Goal: Task Accomplishment & Management: Complete application form

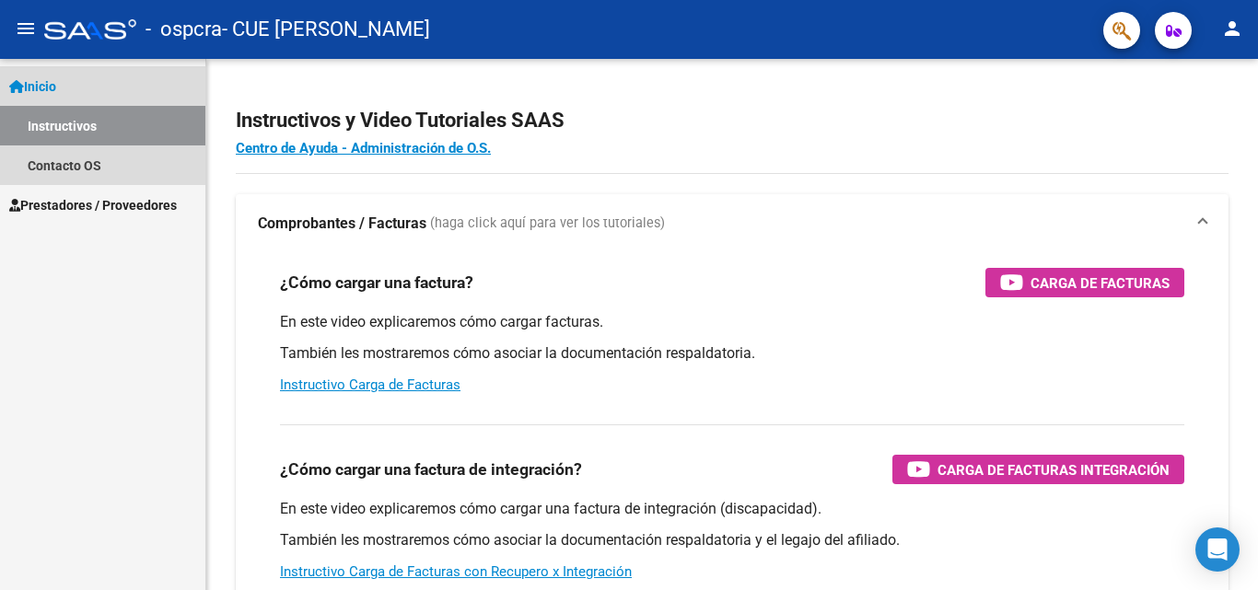
click at [109, 88] on link "Inicio" at bounding box center [102, 86] width 205 height 40
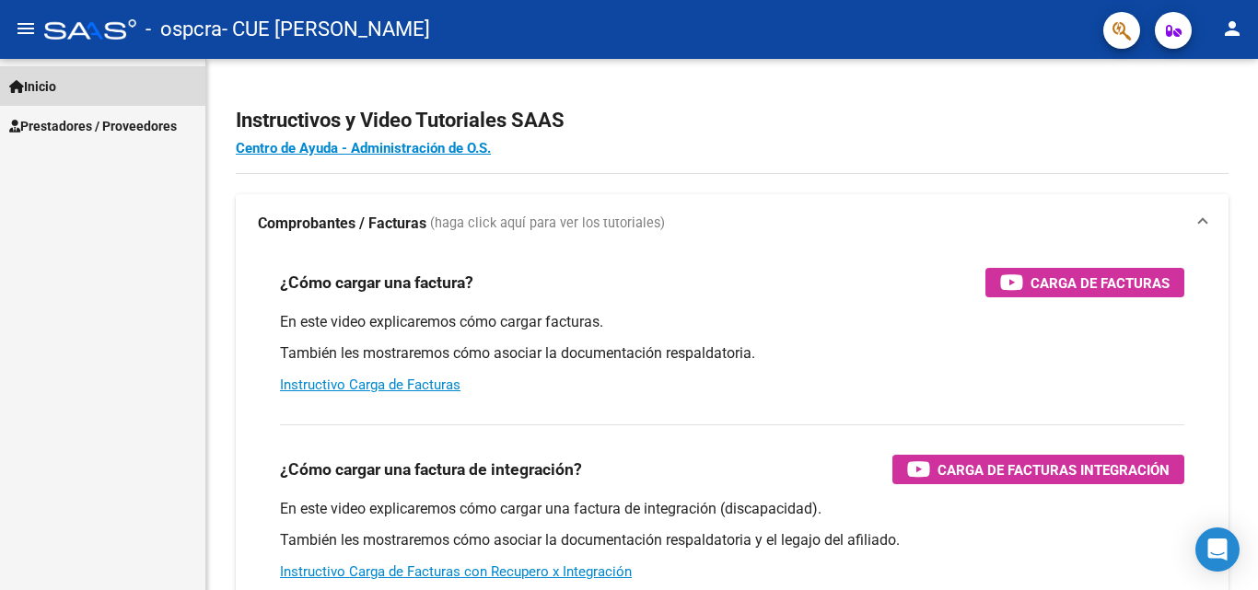
click at [108, 76] on link "Inicio" at bounding box center [102, 86] width 205 height 40
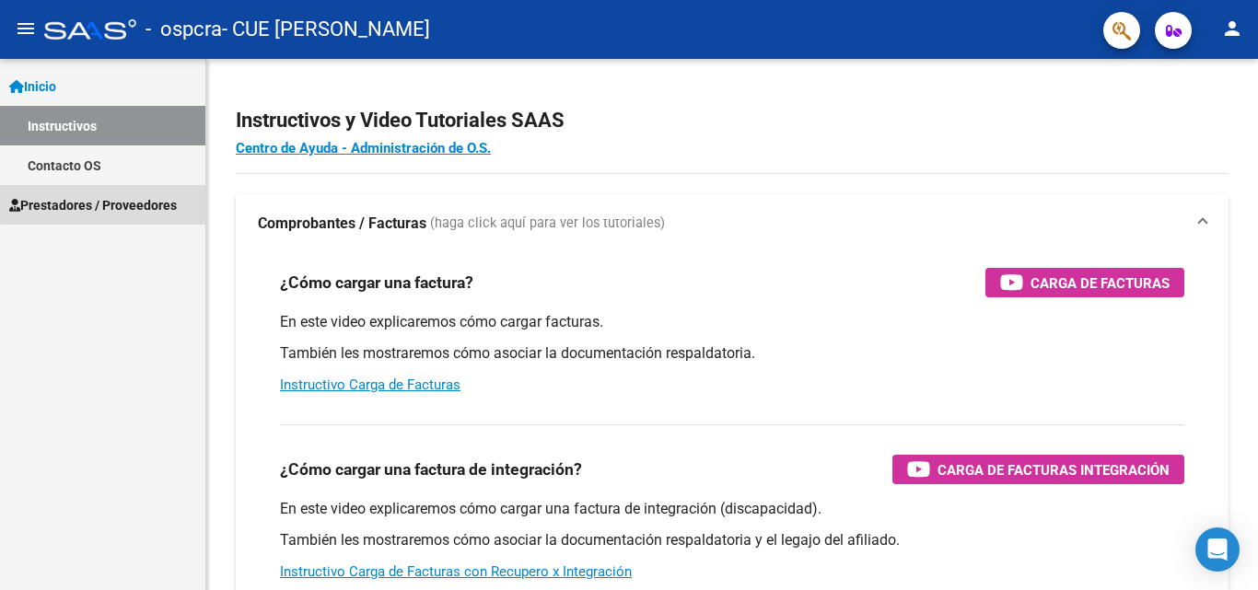
click at [103, 193] on link "Prestadores / Proveedores" at bounding box center [102, 205] width 205 height 40
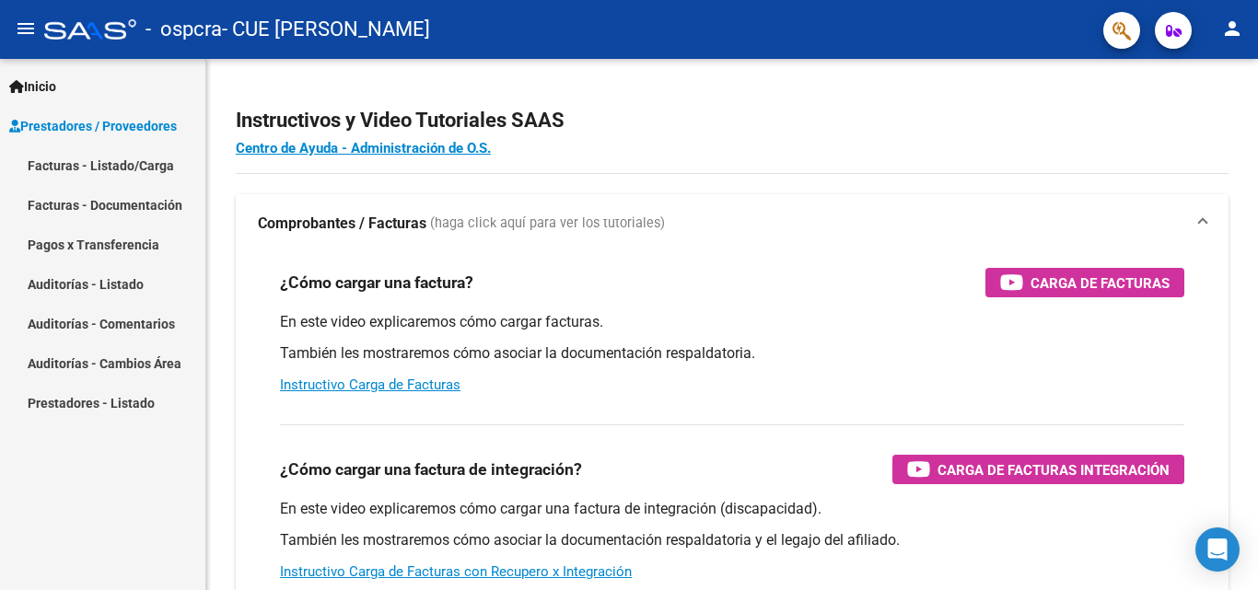
click at [108, 169] on link "Facturas - Listado/Carga" at bounding box center [102, 166] width 205 height 40
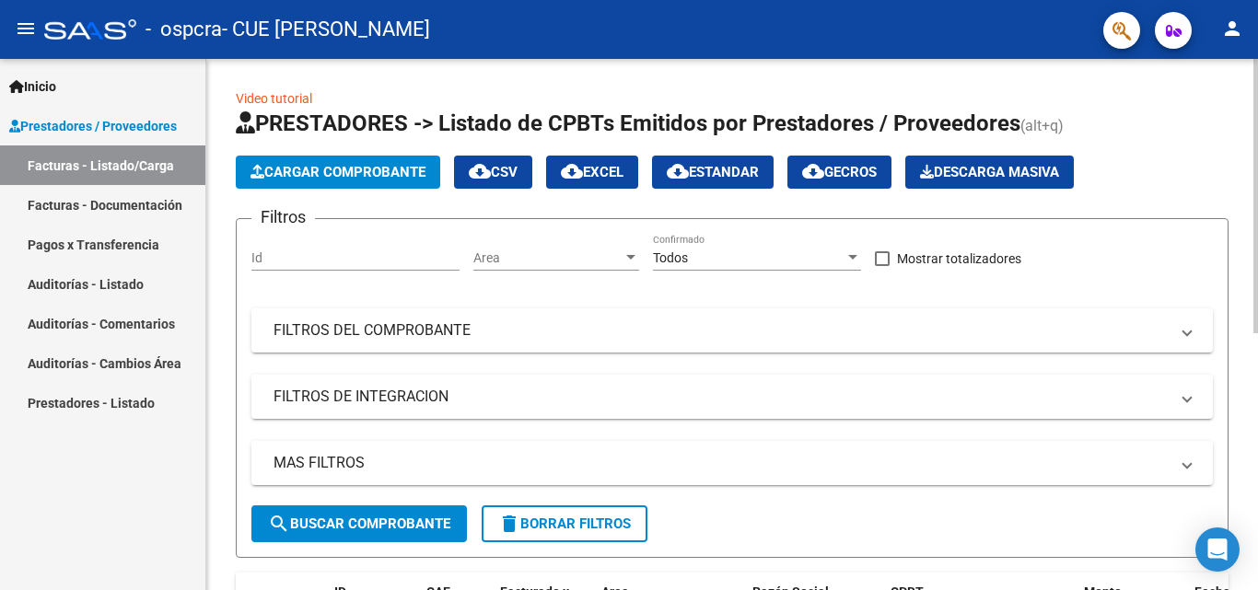
click at [363, 176] on span "Cargar Comprobante" at bounding box center [338, 172] width 175 height 17
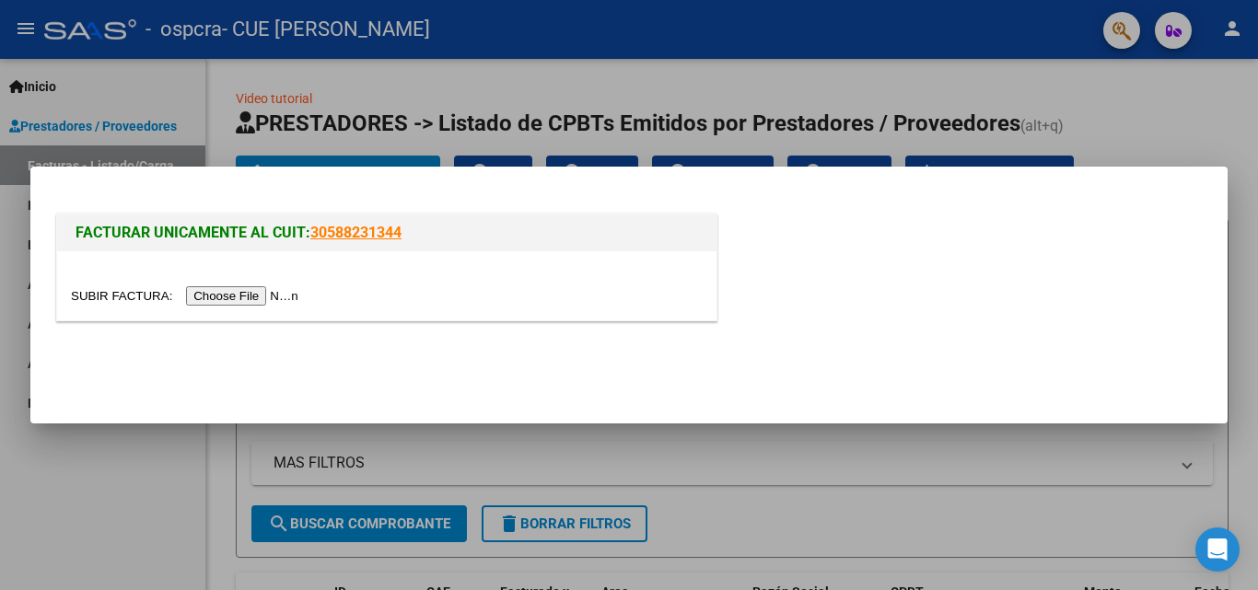
click at [239, 298] on input "file" at bounding box center [187, 295] width 233 height 19
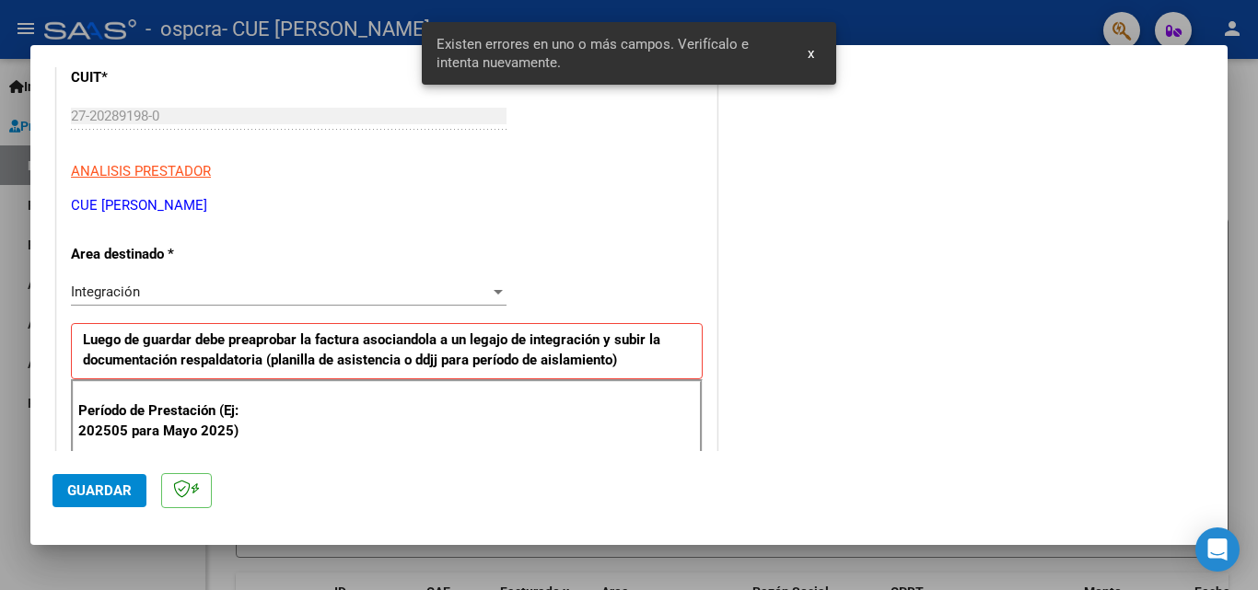
scroll to position [254, 0]
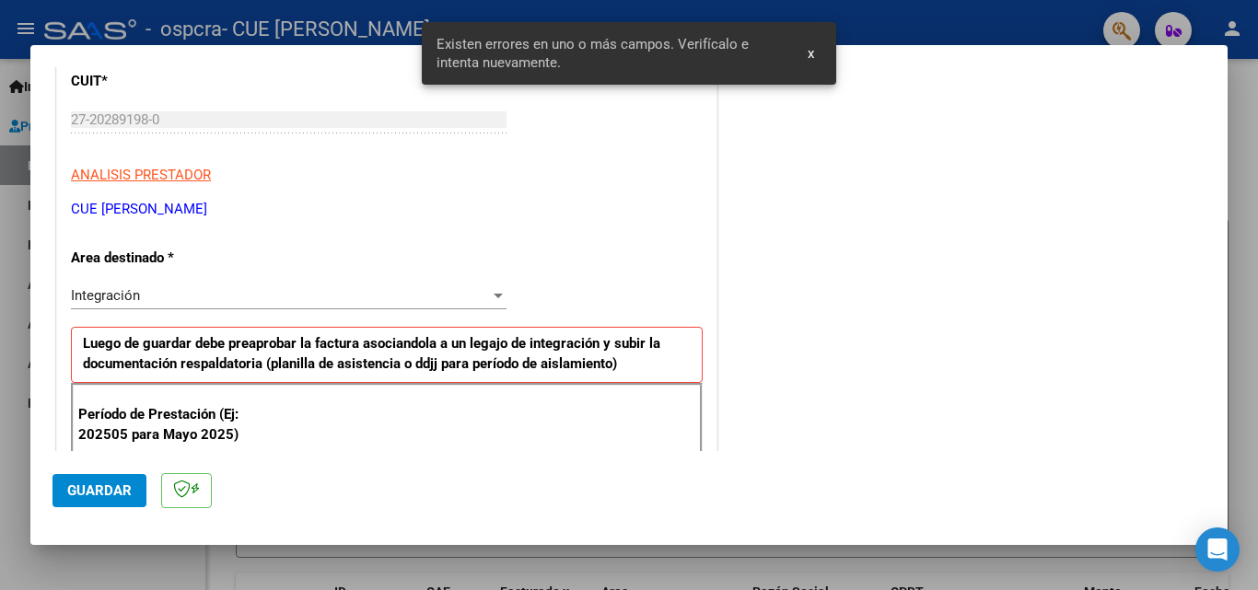
click at [405, 289] on div "Integración" at bounding box center [280, 295] width 419 height 17
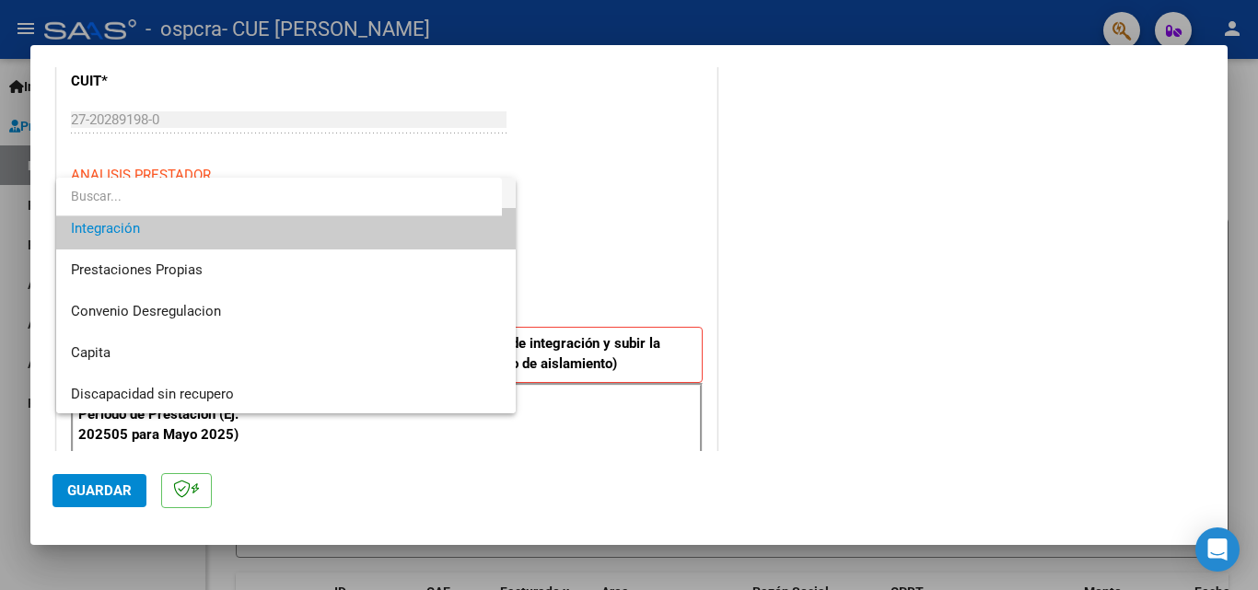
scroll to position [137, 0]
click at [679, 199] on div at bounding box center [629, 295] width 1258 height 590
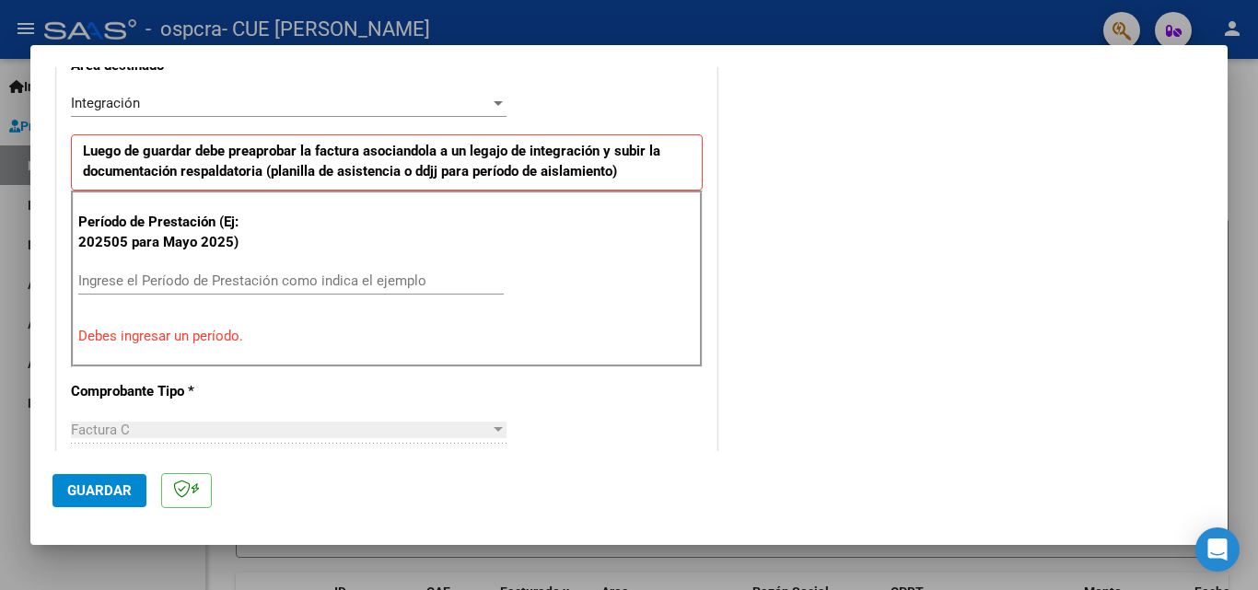
scroll to position [448, 0]
click at [279, 289] on div "Ingrese el Período de Prestación como indica el ejemplo" at bounding box center [291, 280] width 426 height 28
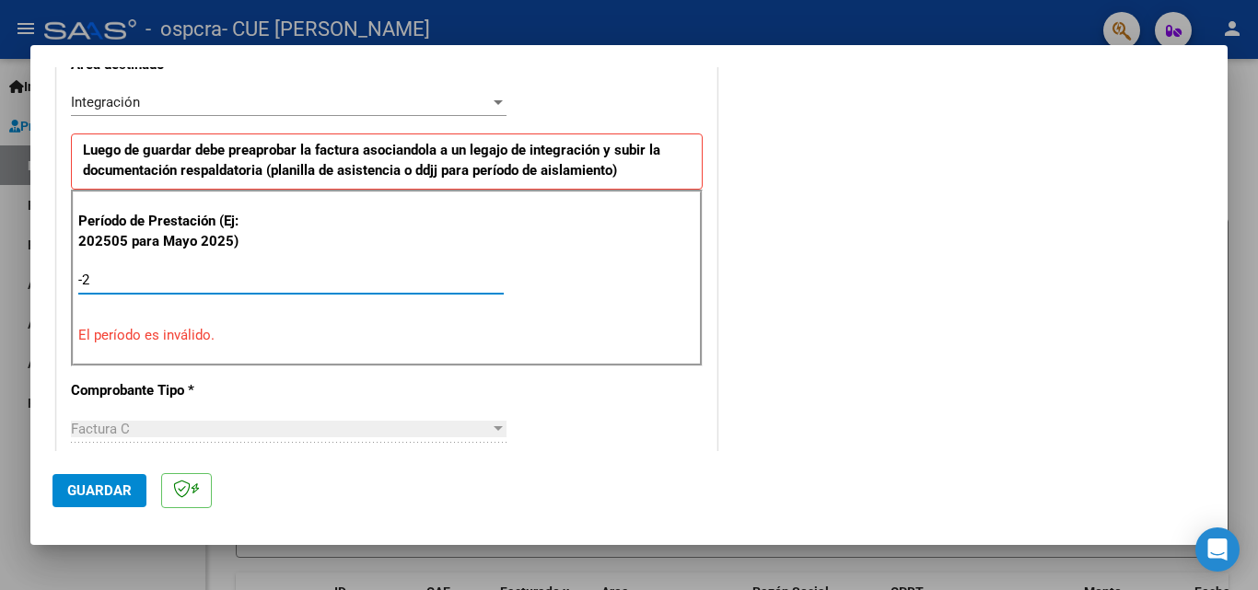
type input "-1"
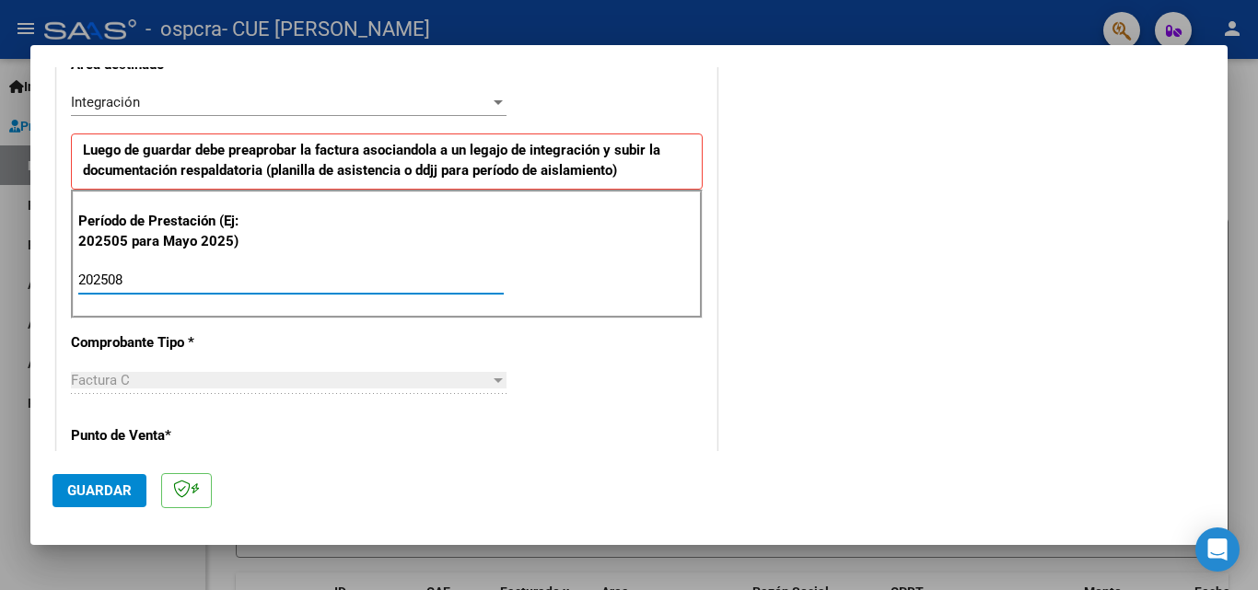
type input "202508"
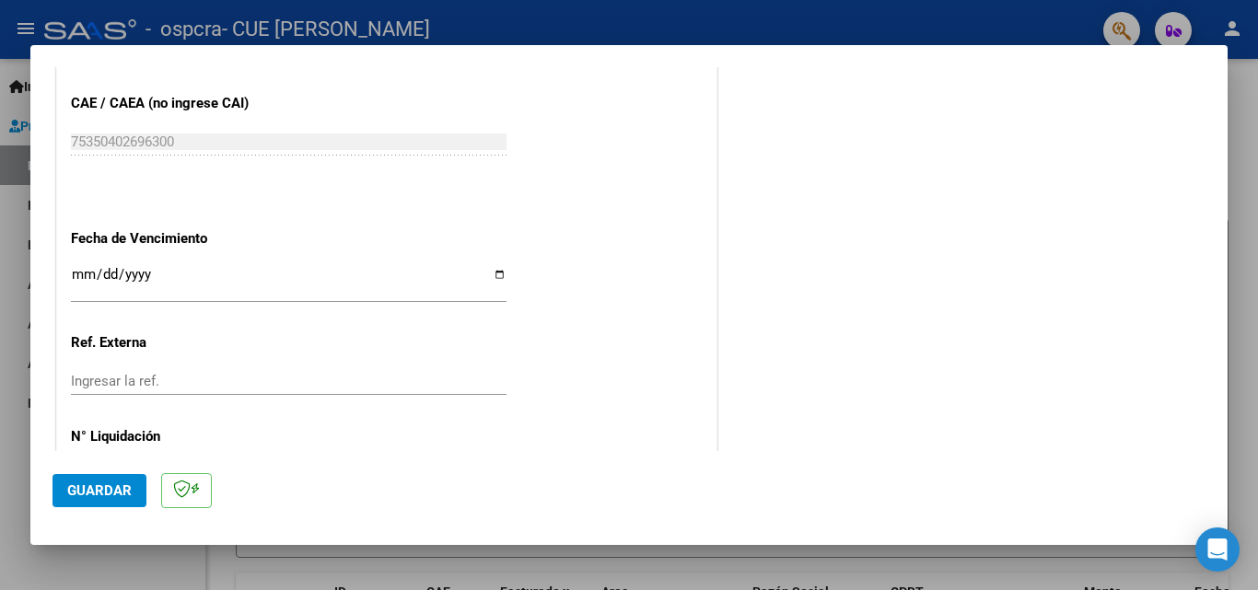
scroll to position [1167, 0]
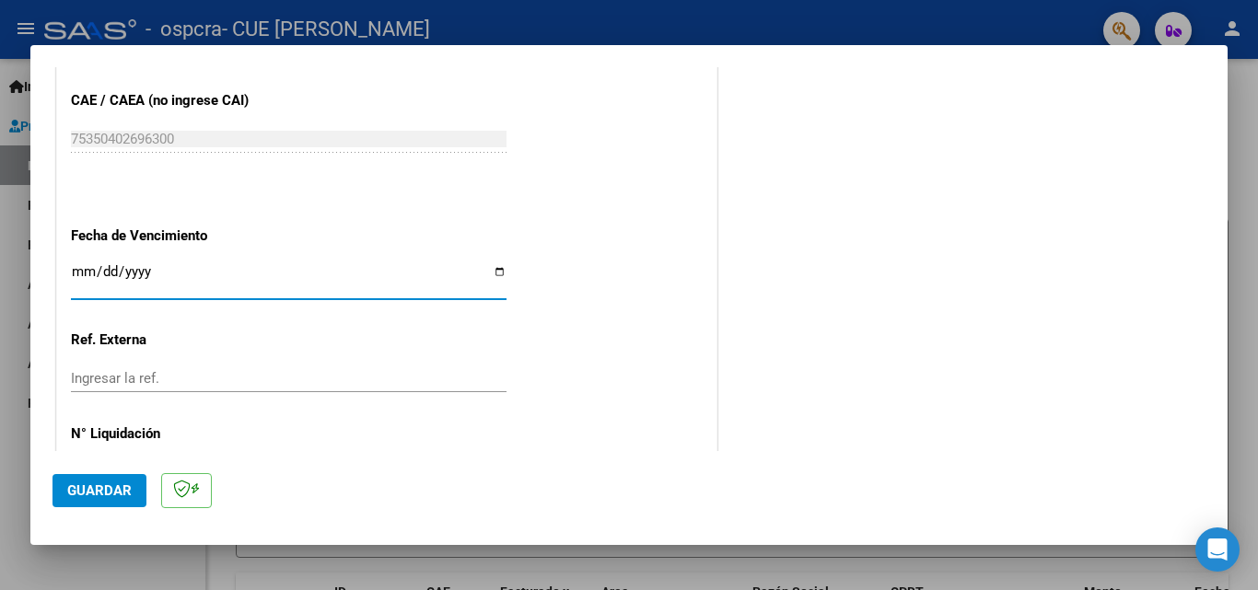
click at [497, 275] on input "Ingresar la fecha" at bounding box center [289, 278] width 436 height 29
type input "[DATE]"
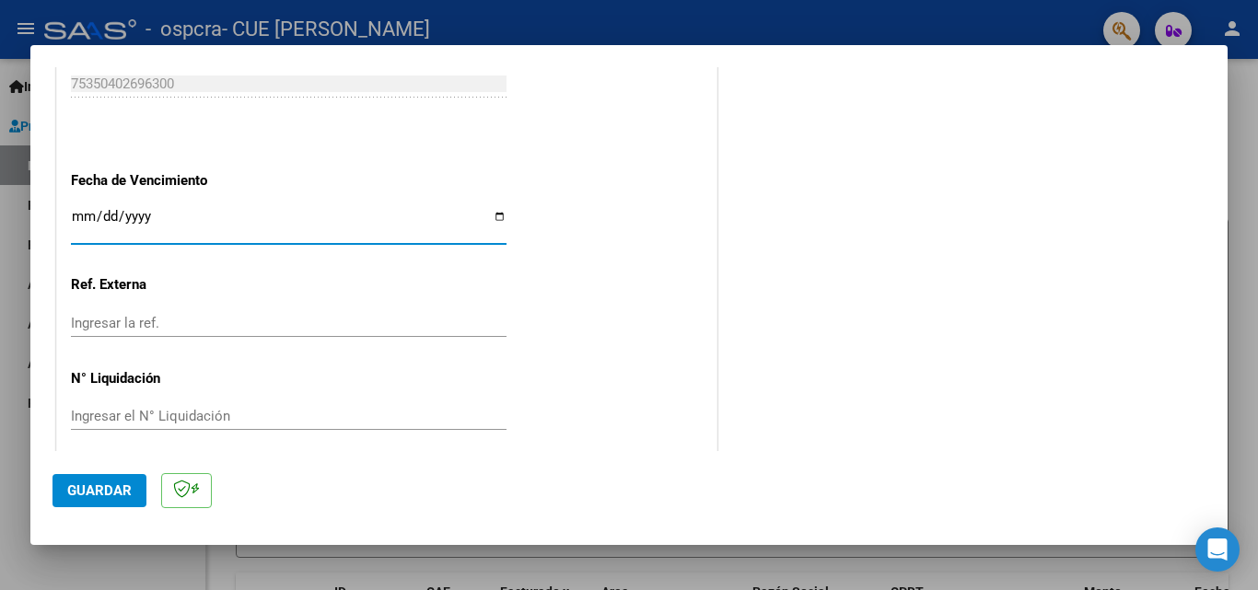
scroll to position [1237, 0]
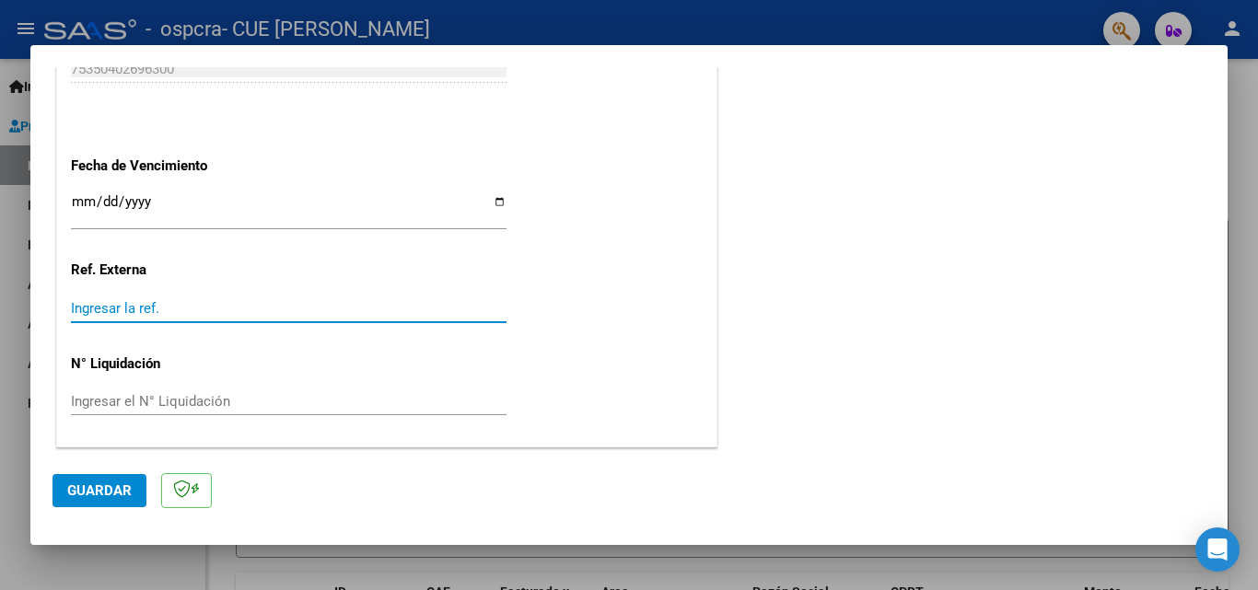
click at [273, 306] on input "Ingresar la ref." at bounding box center [289, 308] width 436 height 17
click at [92, 492] on span "Guardar" at bounding box center [99, 491] width 64 height 17
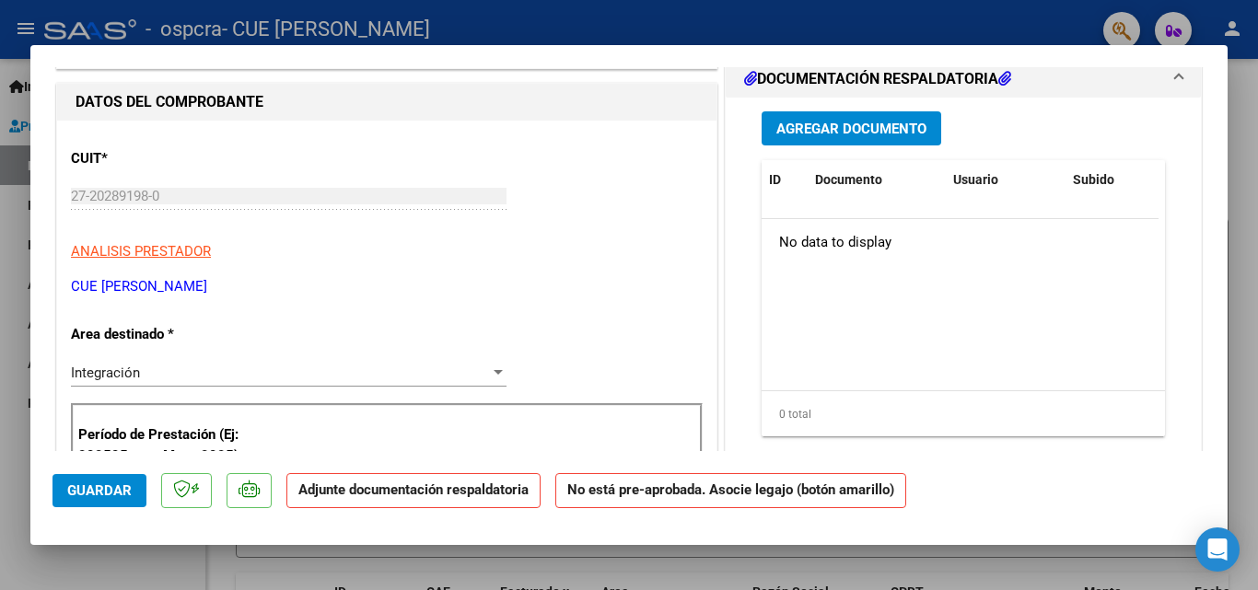
scroll to position [0, 0]
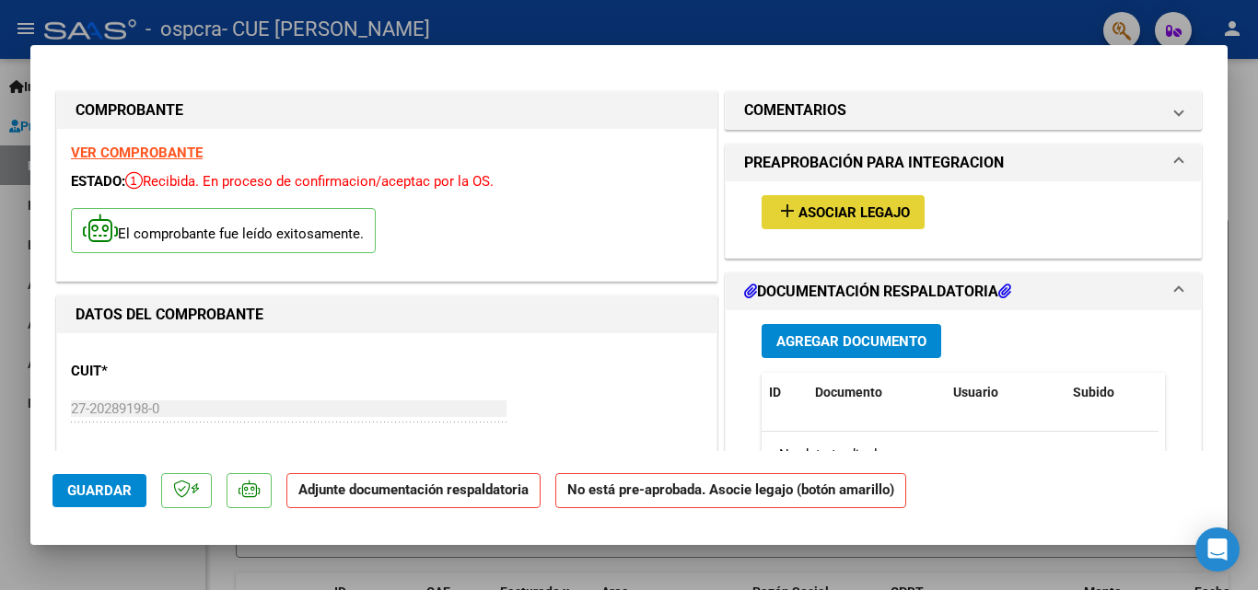
click at [811, 214] on span "Asociar Legajo" at bounding box center [854, 212] width 111 height 17
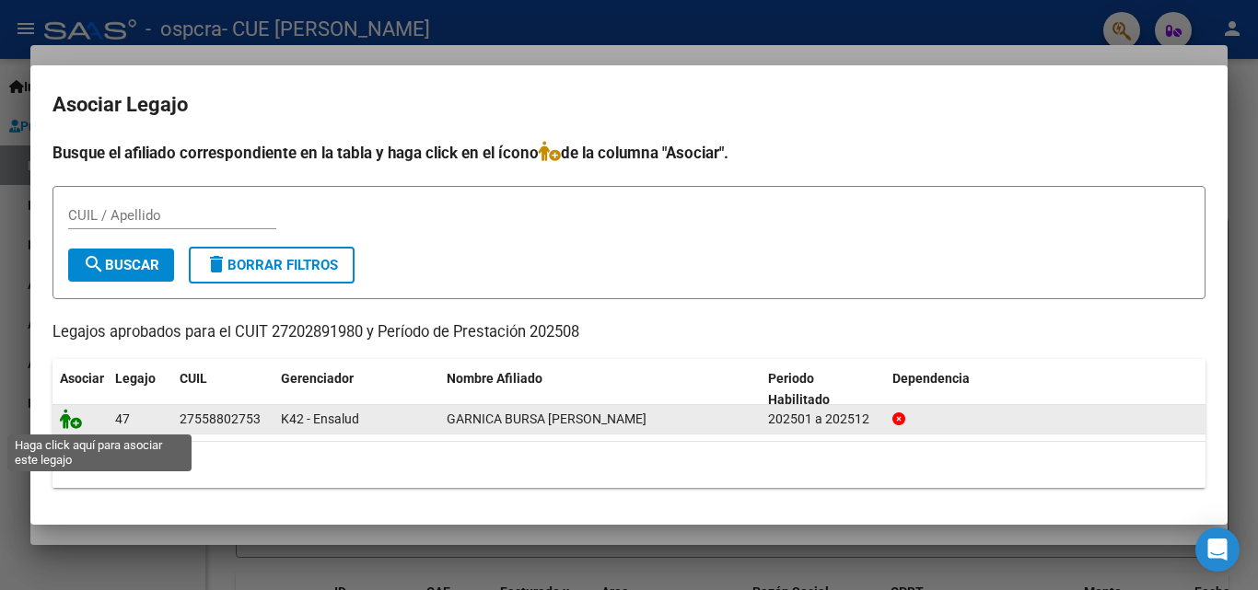
click at [73, 417] on icon at bounding box center [71, 419] width 22 height 20
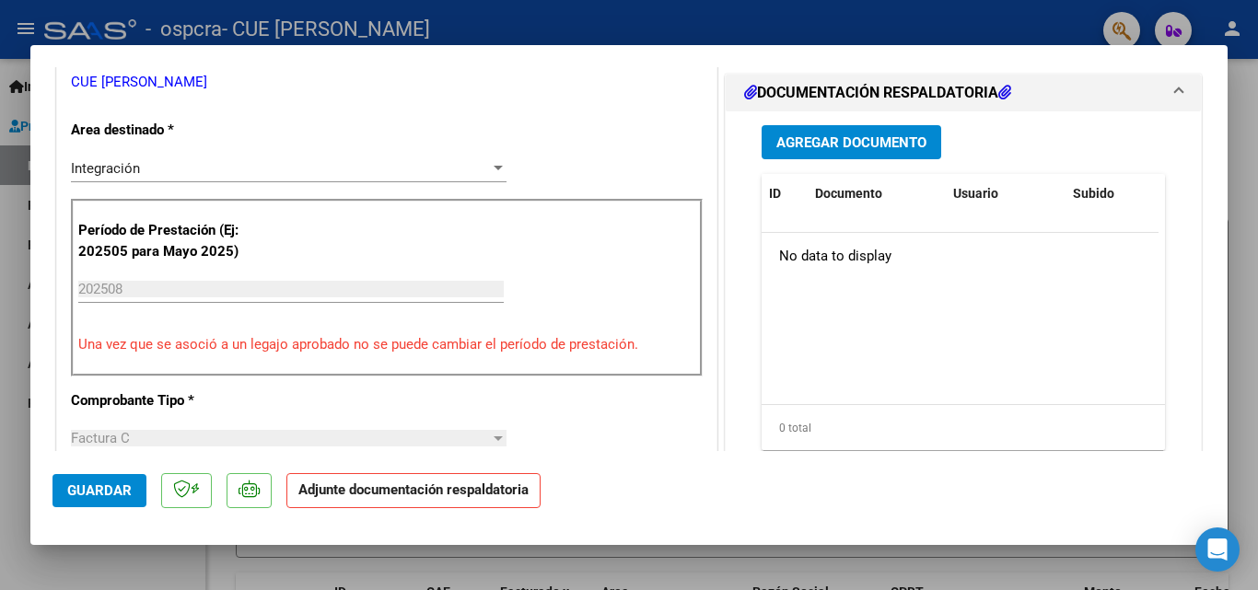
scroll to position [418, 0]
click at [790, 142] on span "Agregar Documento" at bounding box center [851, 142] width 150 height 17
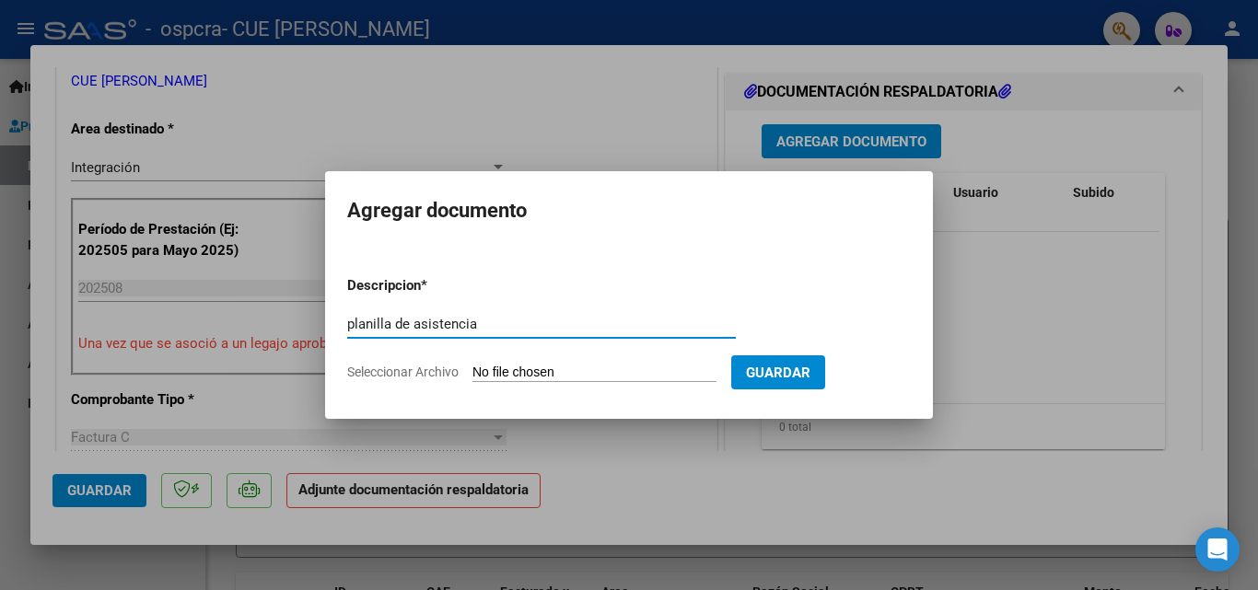
type input "planilla de asistencia"
click at [703, 369] on input "Seleccionar Archivo" at bounding box center [595, 374] width 244 height 18
type input "C:\fakepath\Mes08Garnica-cue(8).pdf"
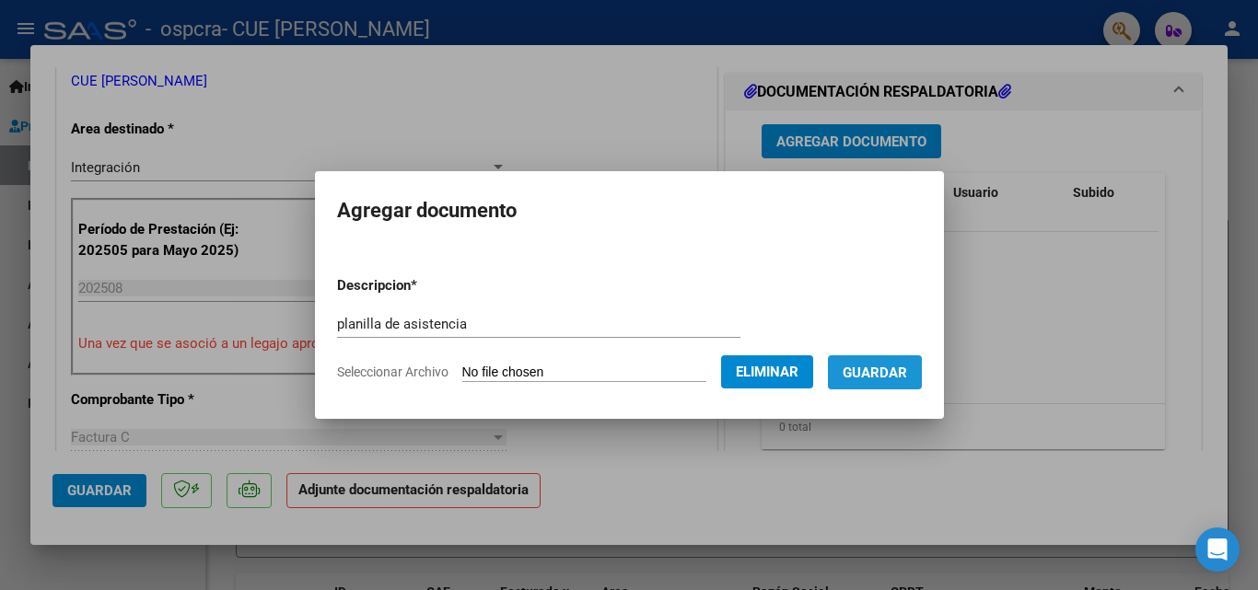
click at [875, 370] on span "Guardar" at bounding box center [875, 373] width 64 height 17
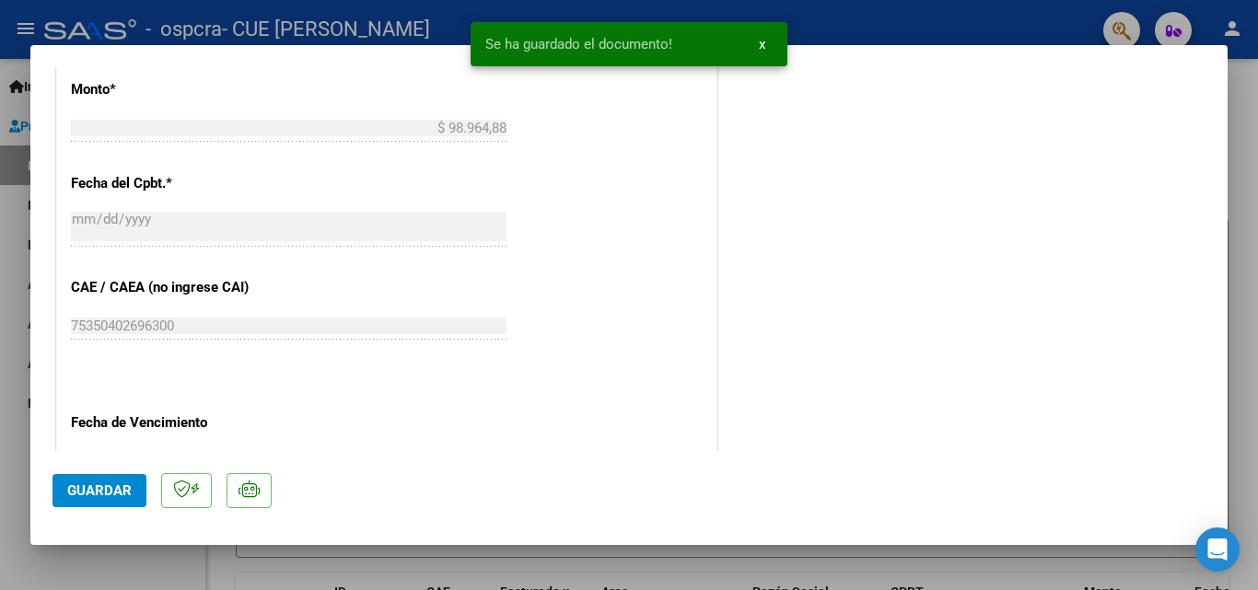
scroll to position [1187, 0]
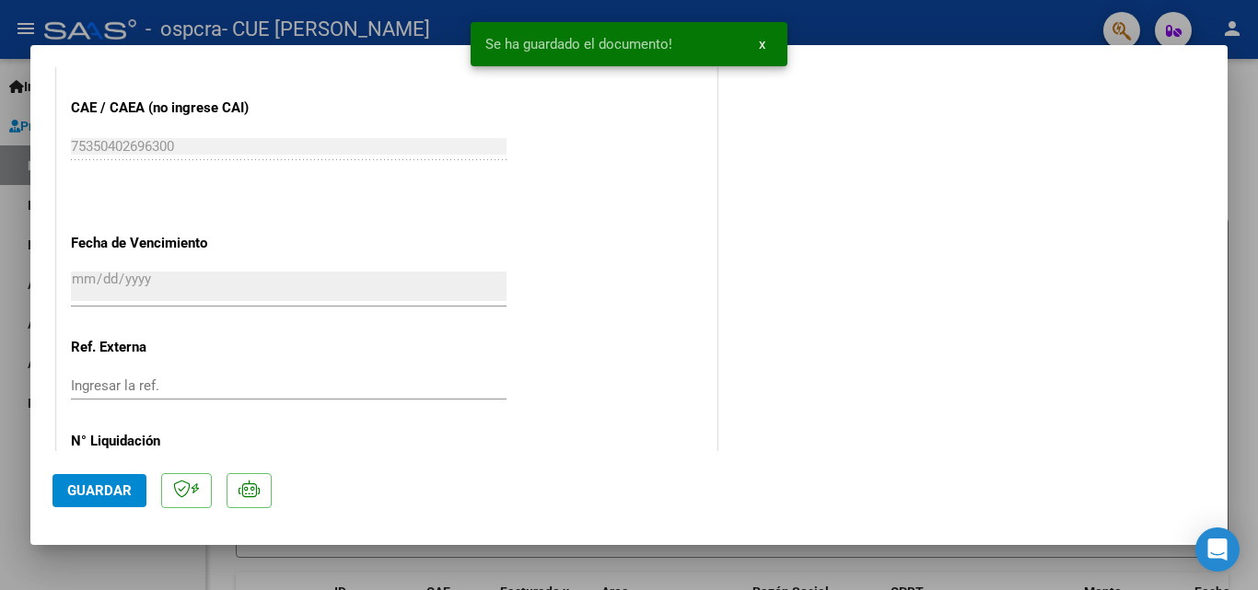
click at [80, 486] on span "Guardar" at bounding box center [99, 491] width 64 height 17
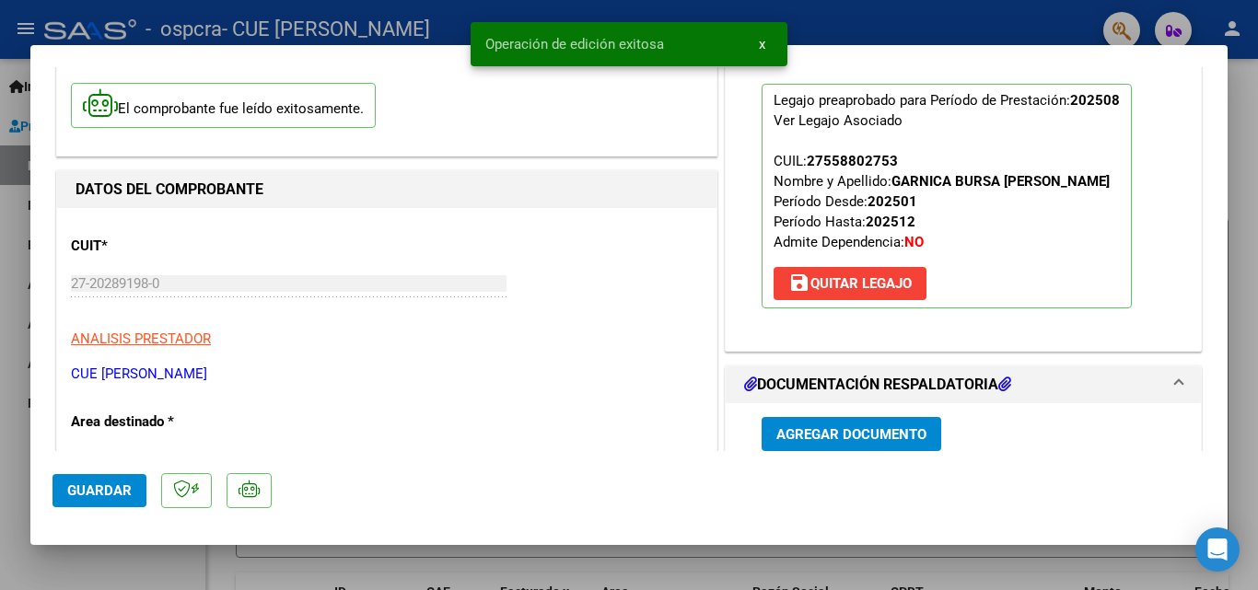
scroll to position [0, 0]
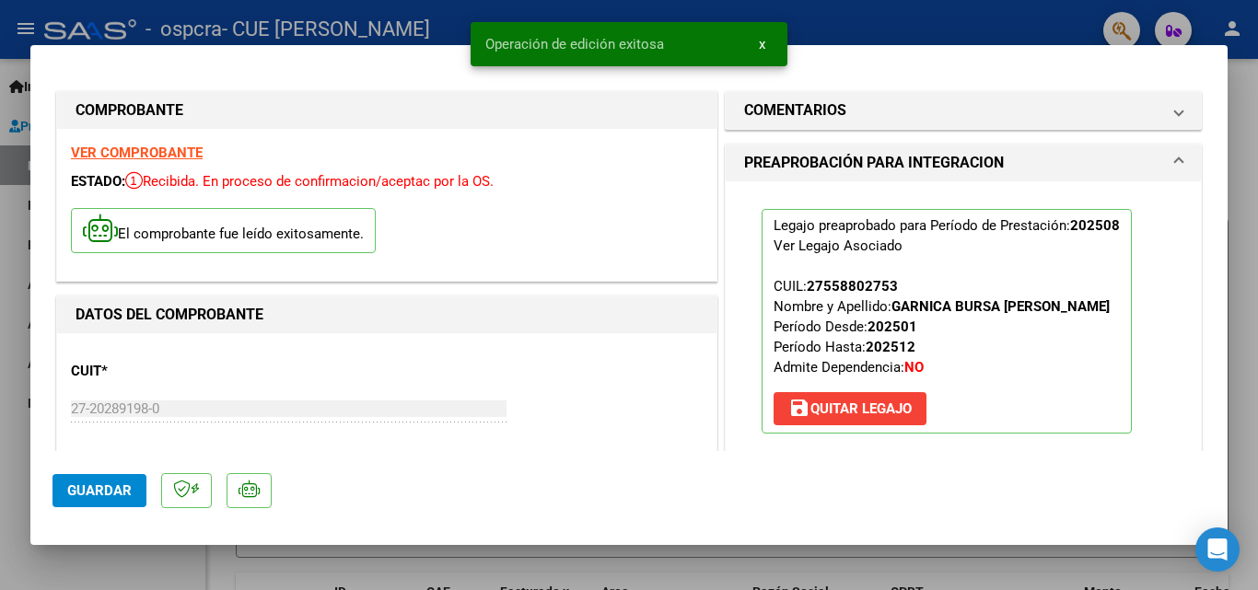
click at [17, 293] on div at bounding box center [629, 295] width 1258 height 590
type input "$ 0,00"
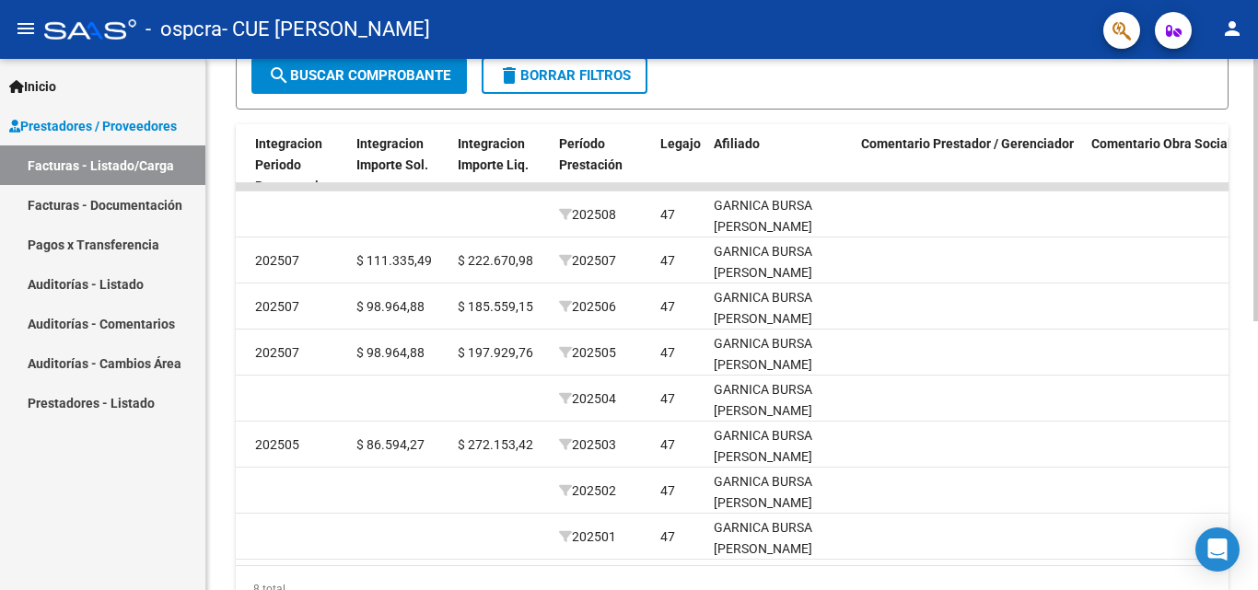
scroll to position [452, 0]
